Goal: Task Accomplishment & Management: Manage account settings

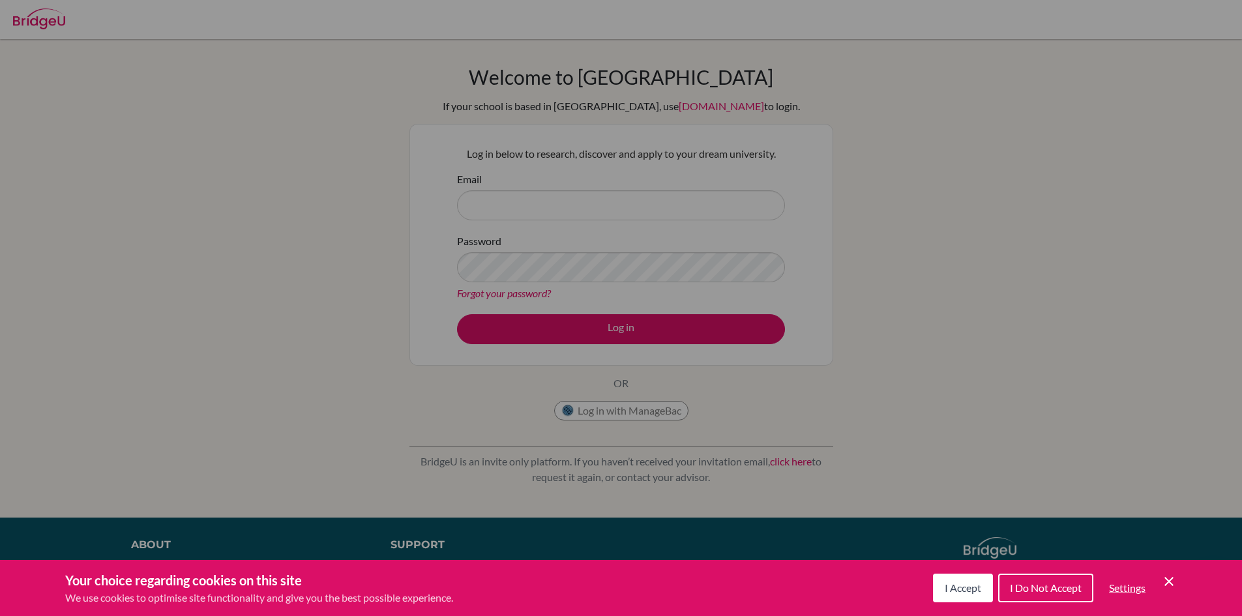
click at [961, 587] on span "I Accept" at bounding box center [963, 588] width 37 height 12
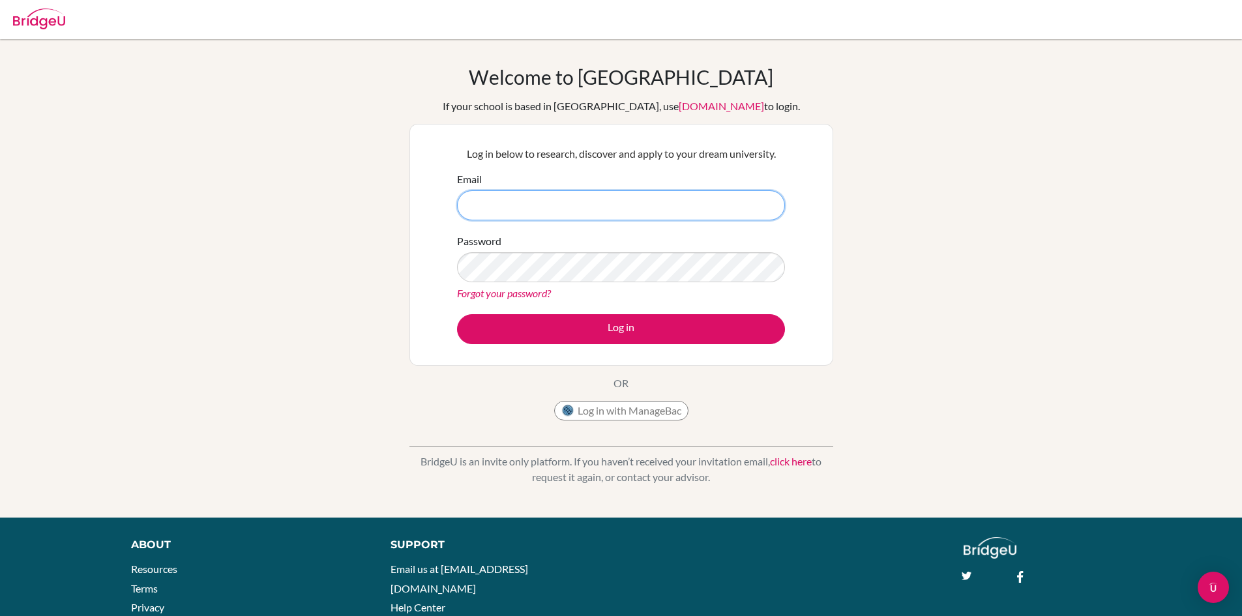
click at [573, 195] on input "Email" at bounding box center [621, 205] width 328 height 30
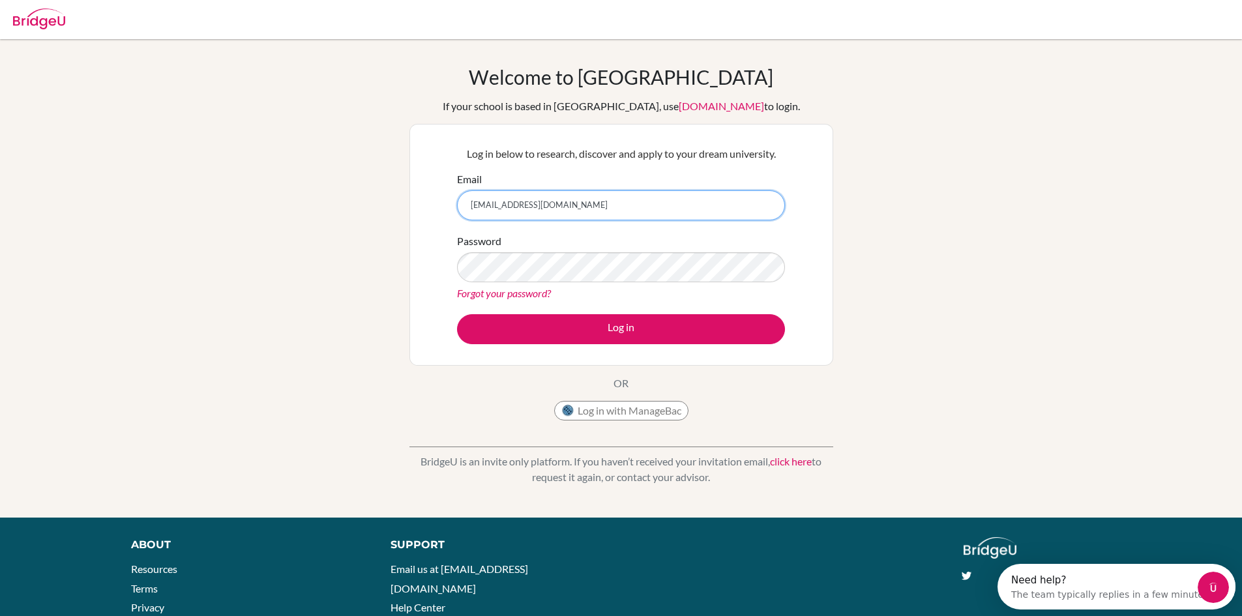
type input "thressyenainupu@sekolahciputra.sch.id"
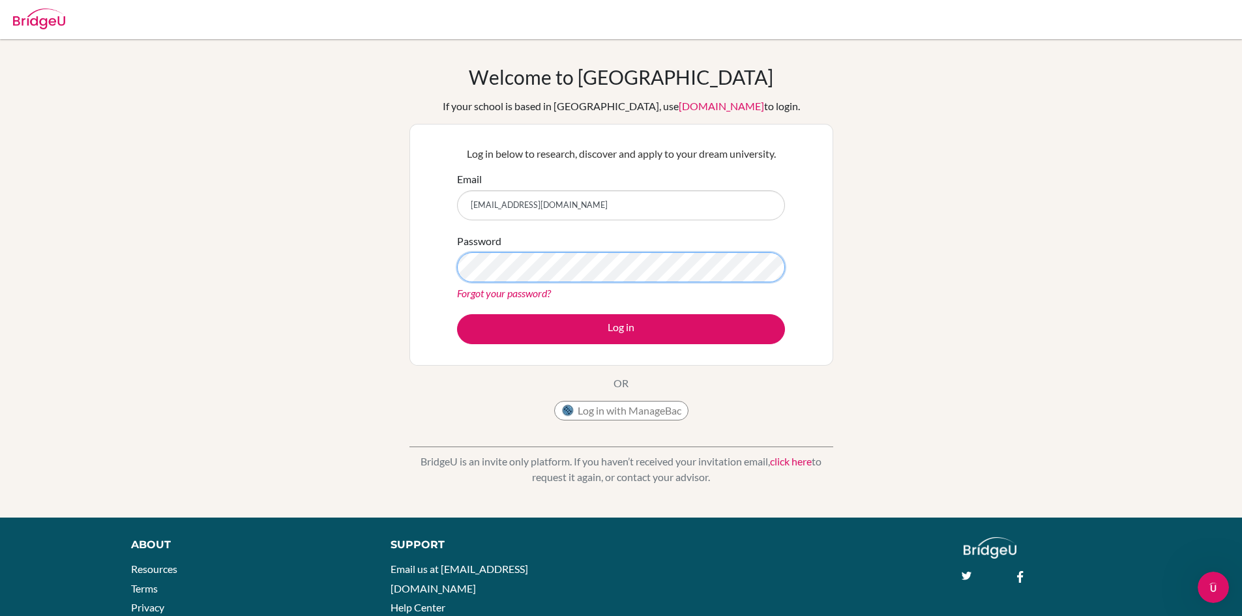
click at [457, 314] on button "Log in" at bounding box center [621, 329] width 328 height 30
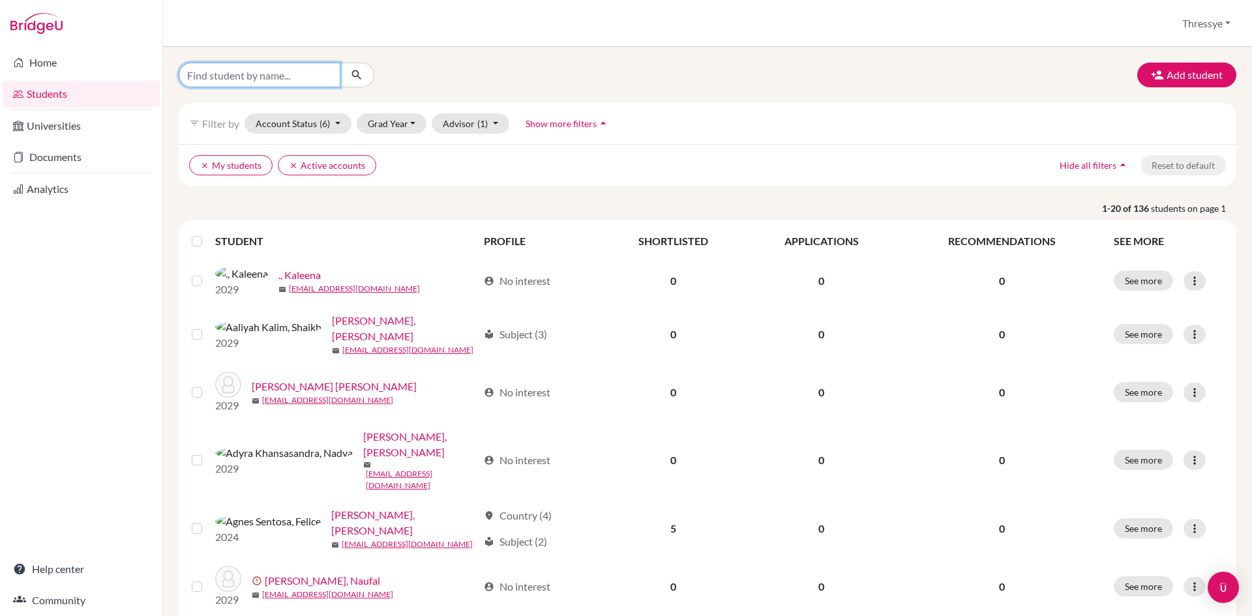
click at [294, 78] on input "Find student by name..." at bounding box center [260, 75] width 162 height 25
type input "dummy"
click button "submit" at bounding box center [357, 75] width 35 height 25
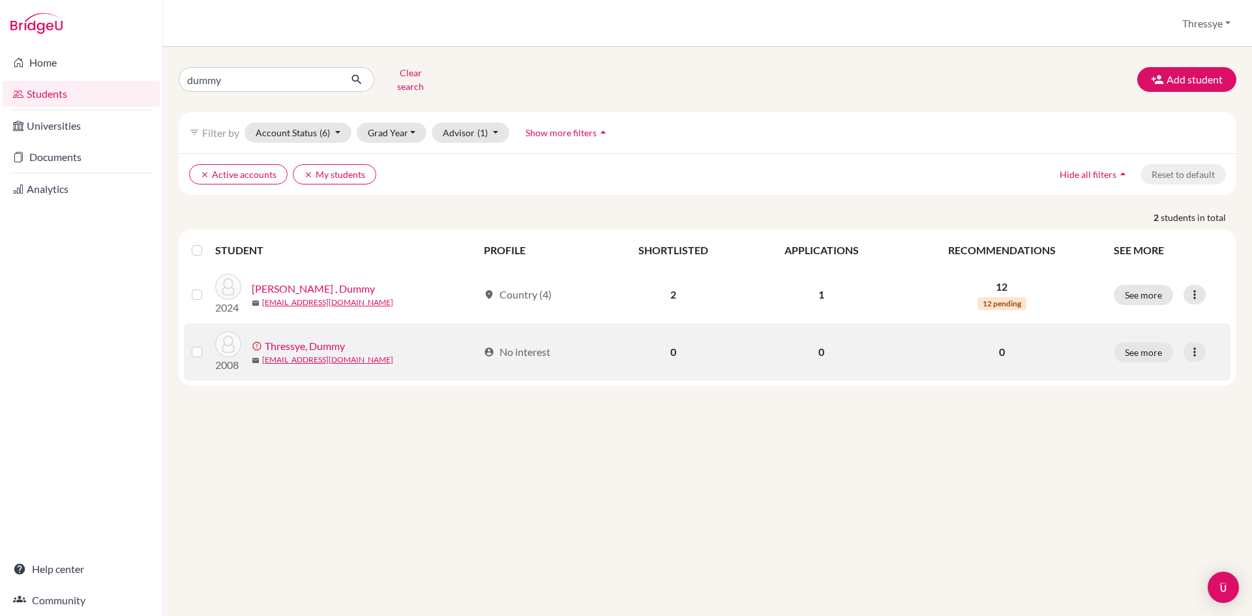
click at [278, 338] on link "Thressye, Dummy" at bounding box center [305, 346] width 80 height 16
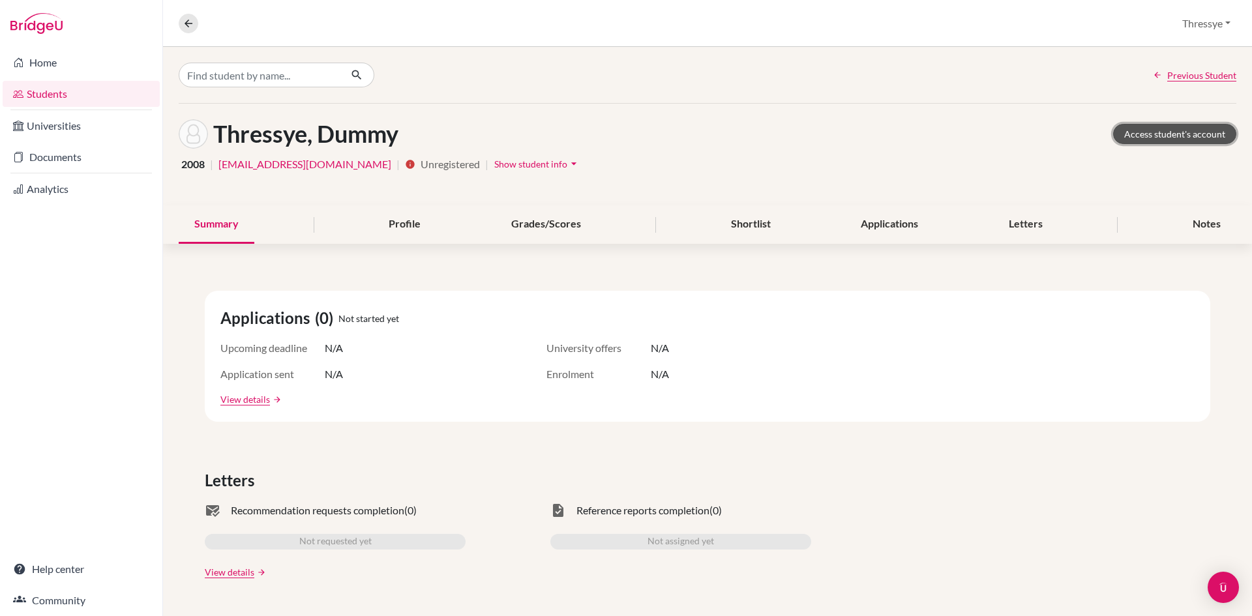
click at [1177, 134] on link "Access student's account" at bounding box center [1174, 134] width 123 height 20
click at [39, 104] on link "Students" at bounding box center [81, 94] width 157 height 26
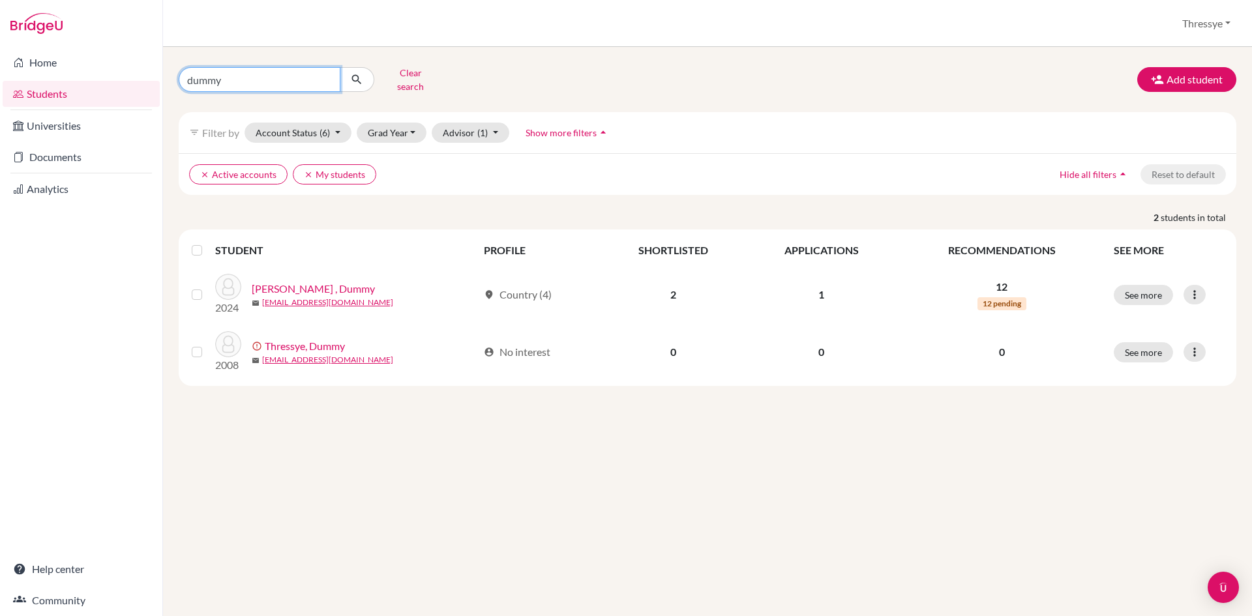
click at [267, 80] on input "dummy" at bounding box center [260, 79] width 162 height 25
drag, startPoint x: 267, startPoint y: 80, endPoint x: 260, endPoint y: 80, distance: 7.2
click at [260, 80] on input "dummy" at bounding box center [260, 79] width 162 height 25
type input "[PERSON_NAME]"
click button "submit" at bounding box center [357, 79] width 35 height 25
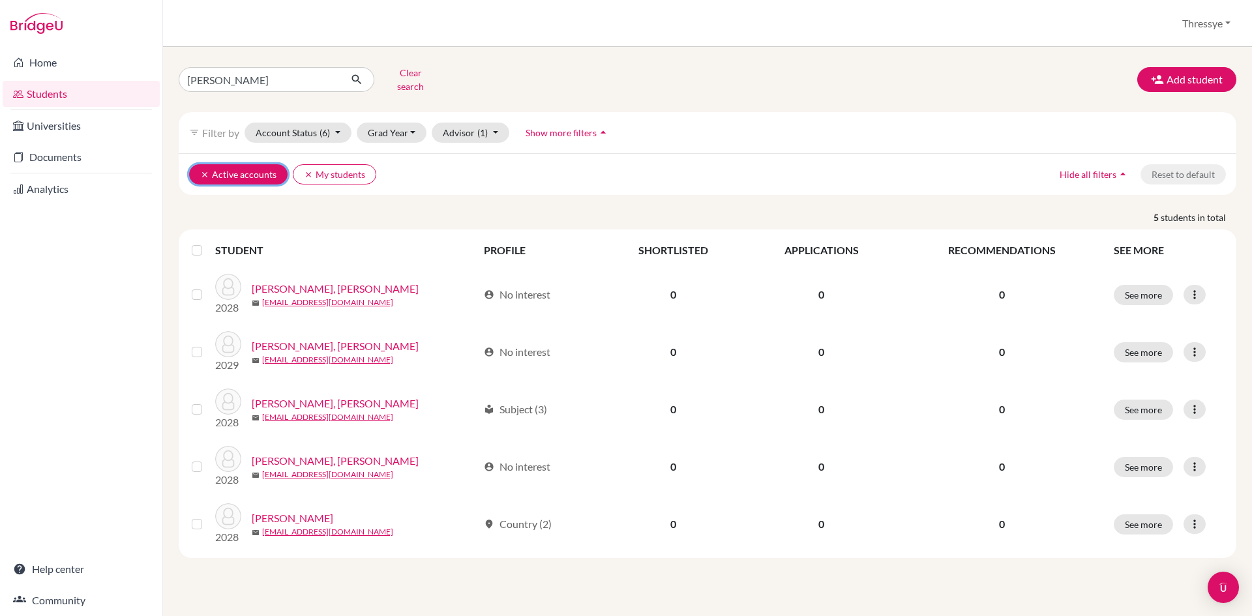
click at [207, 170] on icon "clear" at bounding box center [204, 174] width 9 height 9
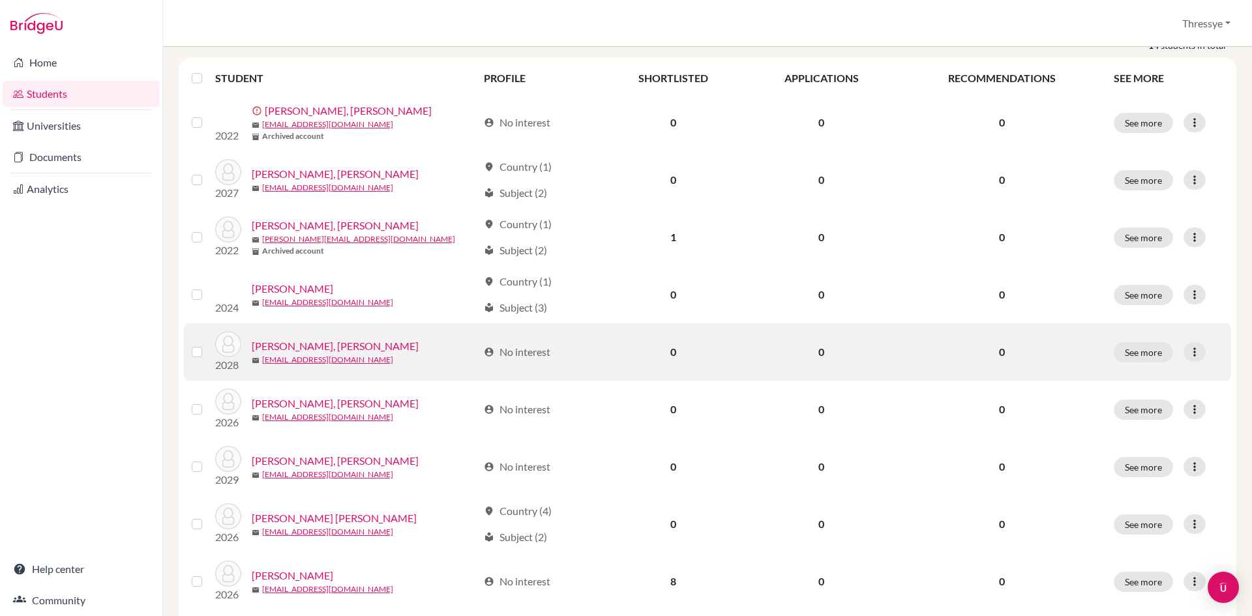
scroll to position [196, 0]
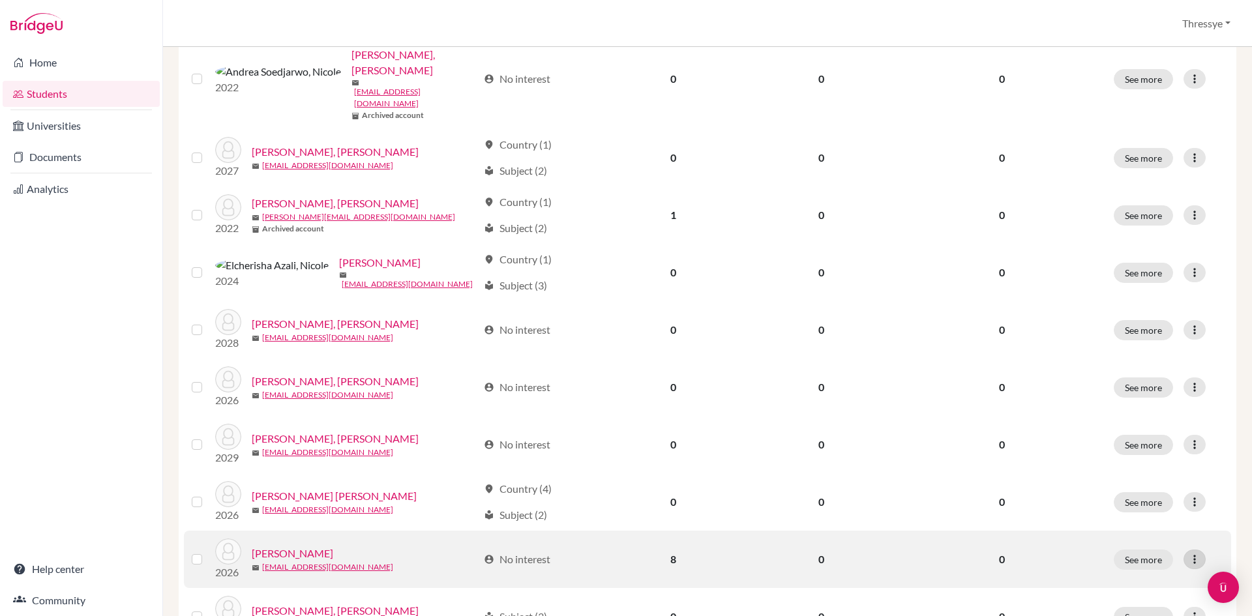
click at [1191, 553] on icon at bounding box center [1194, 559] width 13 height 13
click at [1155, 584] on button "Reset Password" at bounding box center [1128, 585] width 103 height 21
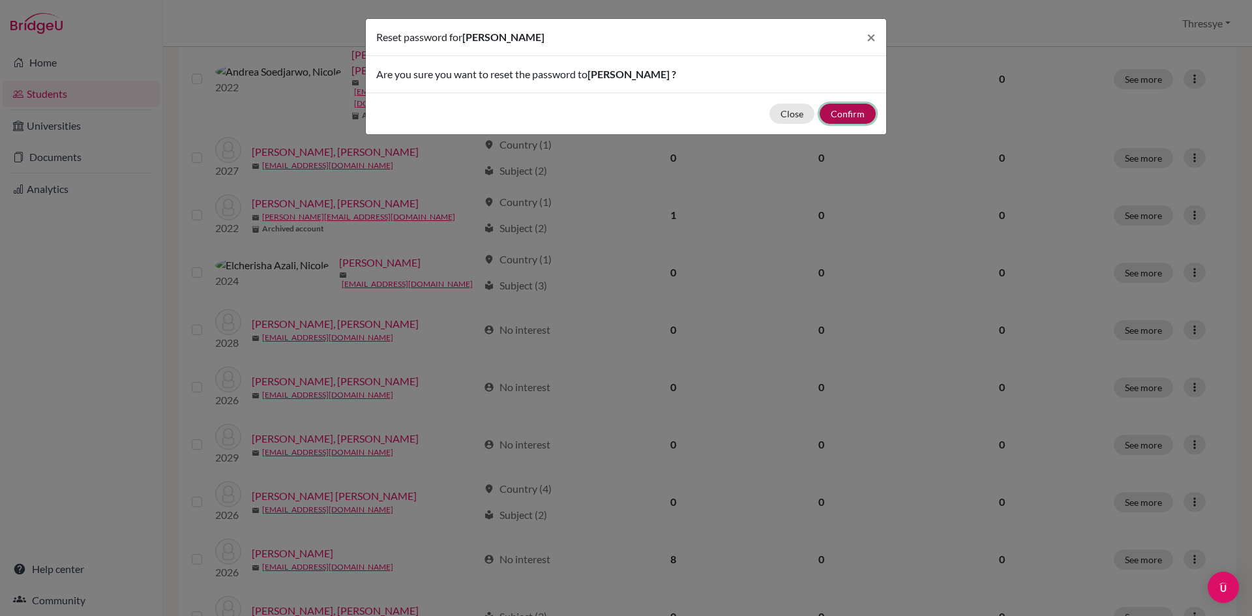
click at [864, 114] on button "Confirm" at bounding box center [848, 114] width 56 height 20
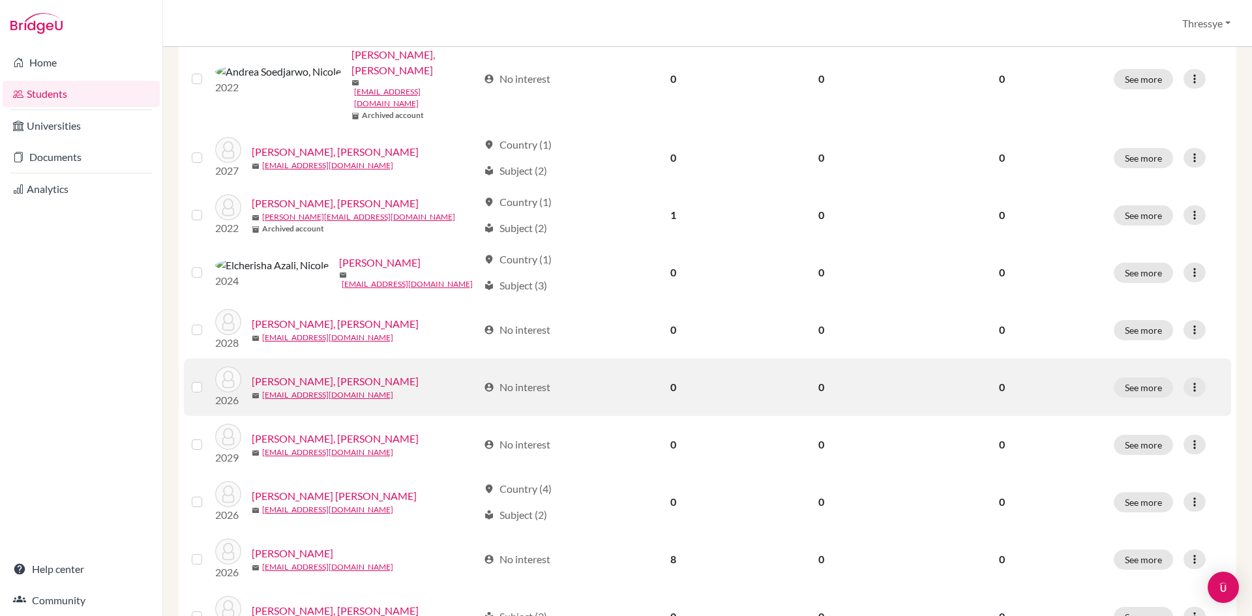
scroll to position [0, 0]
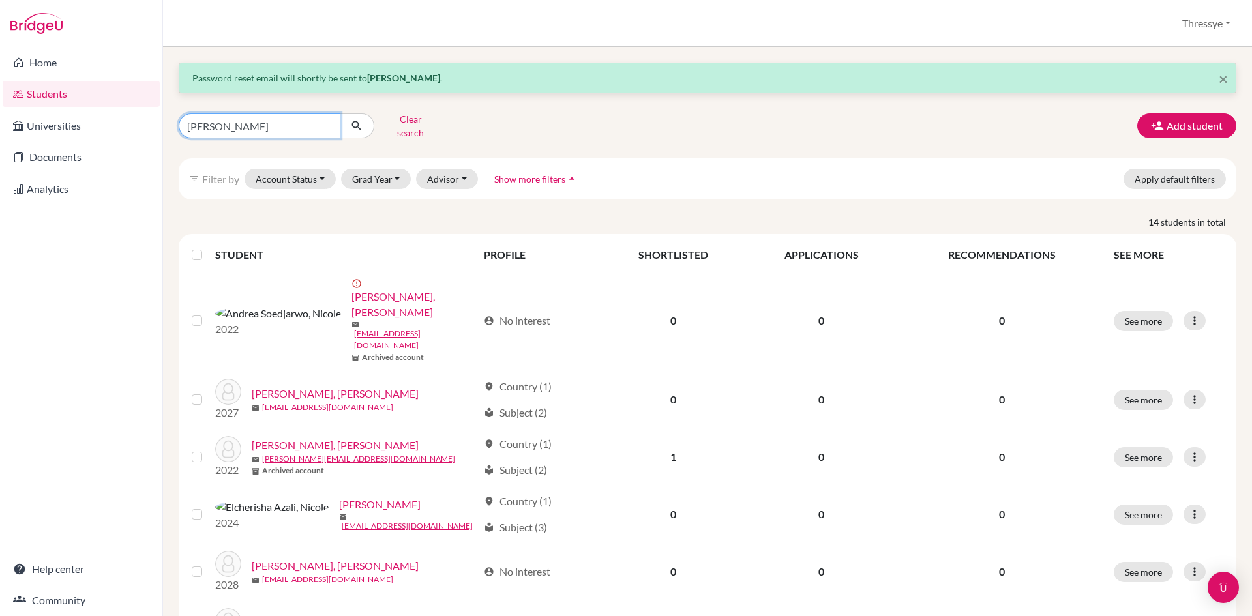
drag, startPoint x: 252, startPoint y: 128, endPoint x: 173, endPoint y: 115, distance: 79.3
click at [179, 117] on input "[PERSON_NAME]" at bounding box center [260, 125] width 162 height 25
type input "thressye"
click button "submit" at bounding box center [357, 125] width 35 height 25
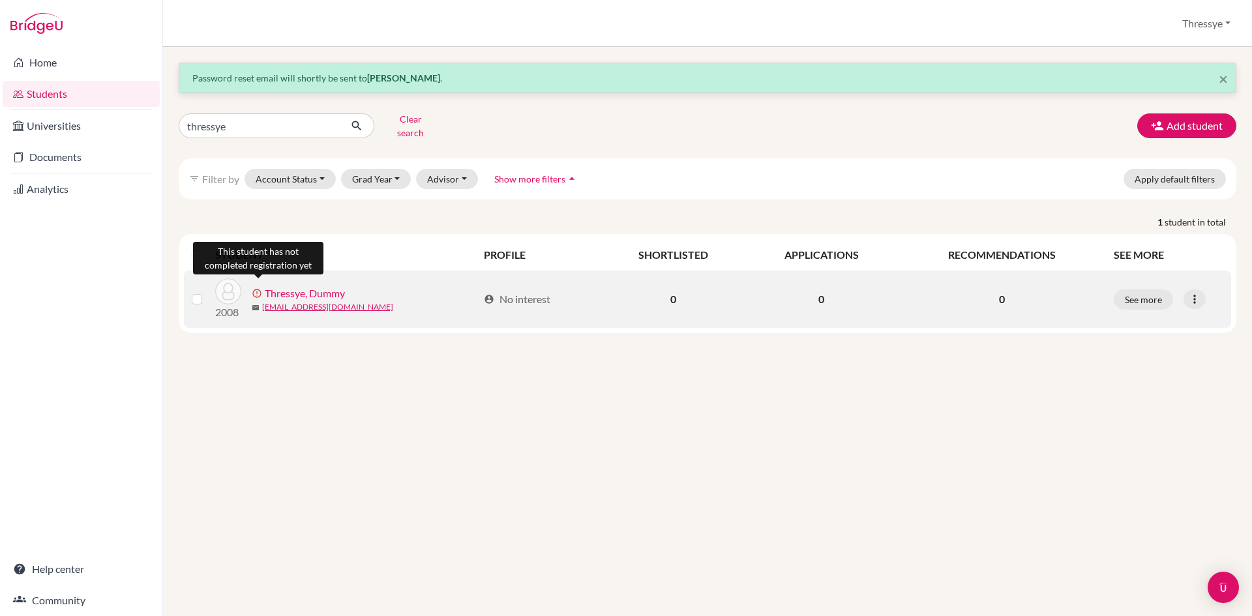
click at [264, 288] on span "error_outline" at bounding box center [258, 293] width 13 height 10
click at [342, 286] on link "Thressye, Dummy" at bounding box center [305, 294] width 80 height 16
